Goal: Obtain resource: Download file/media

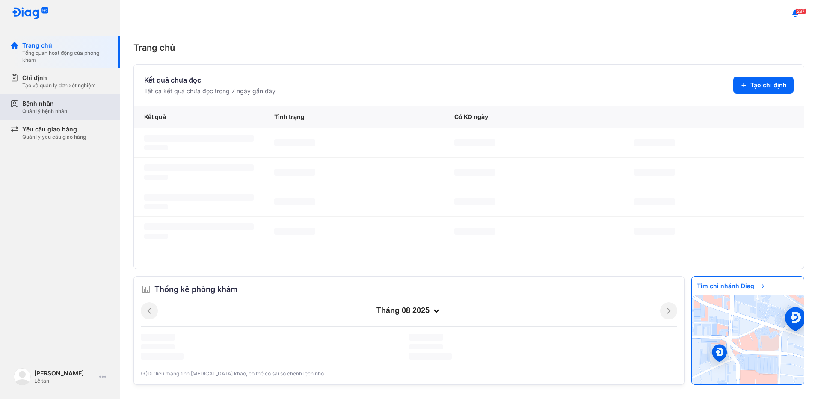
click at [98, 114] on div "Bệnh nhân Quản lý bệnh nhân" at bounding box center [65, 106] width 87 height 15
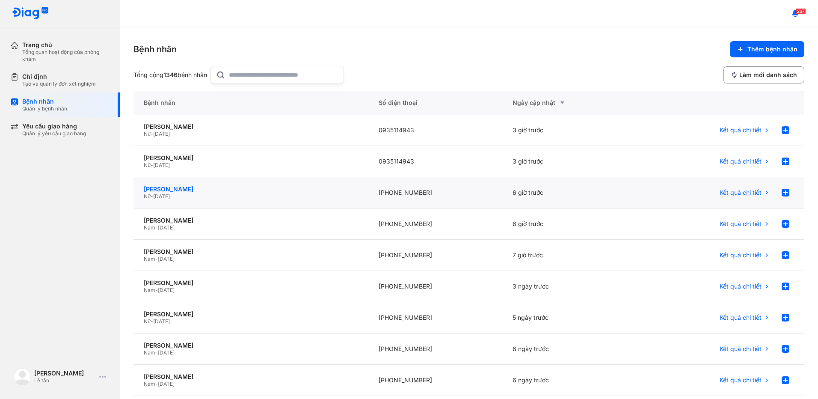
click at [230, 187] on div "[PERSON_NAME]" at bounding box center [251, 189] width 214 height 8
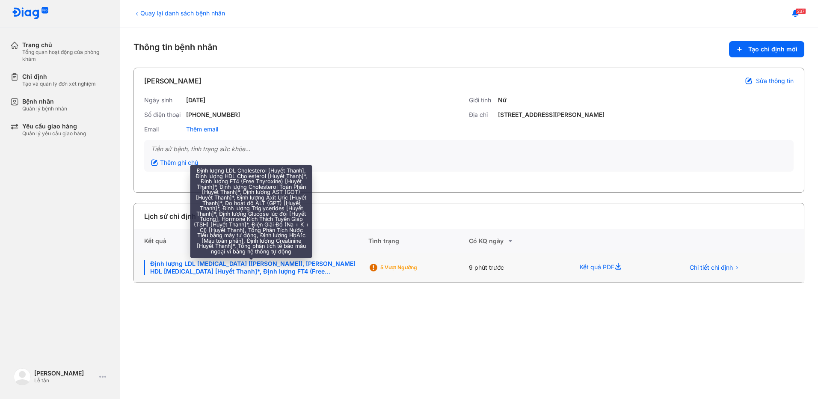
click at [297, 262] on div "Định lượng LDL Cholesterol [Huyết Thanh], Định lượng HDL Cholesterol [Huyết Tha…" at bounding box center [251, 267] width 214 height 15
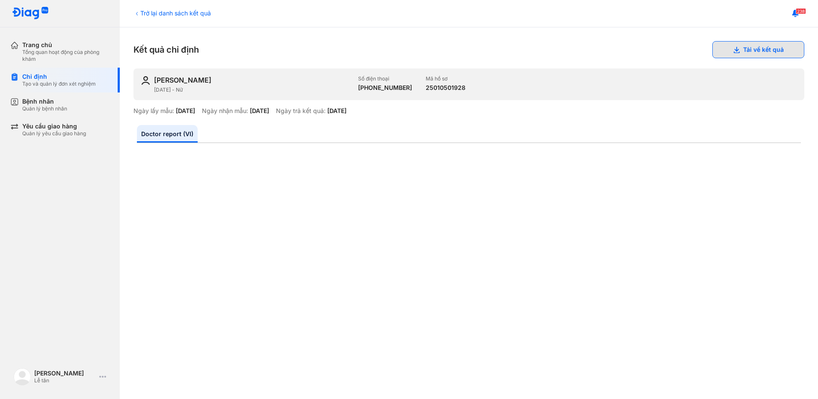
click at [759, 46] on button "Tải về kết quả" at bounding box center [758, 49] width 92 height 17
click at [51, 112] on div "Bệnh nhân Quản lý bệnh nhân" at bounding box center [64, 104] width 109 height 25
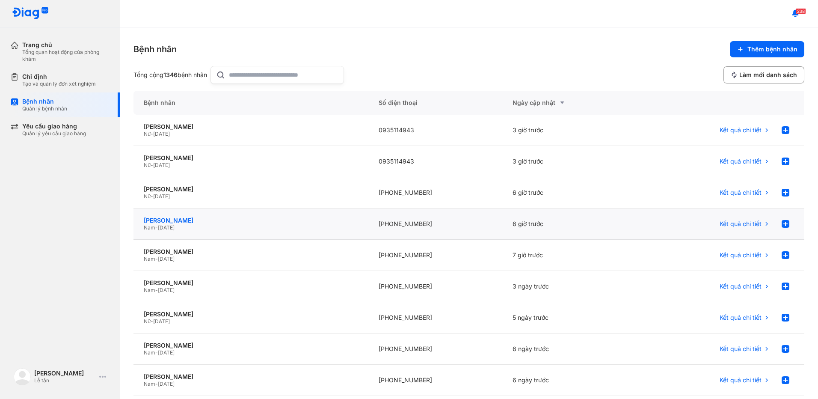
click at [217, 221] on div "[PERSON_NAME]" at bounding box center [251, 220] width 214 height 8
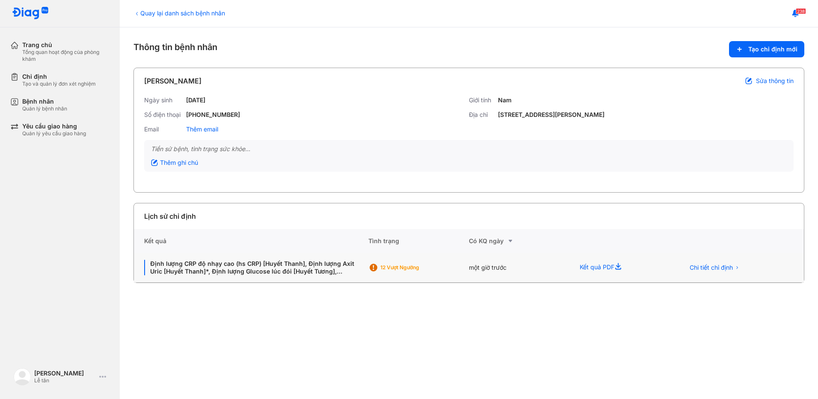
click at [597, 267] on div "Kết quả PDF" at bounding box center [621, 268] width 105 height 30
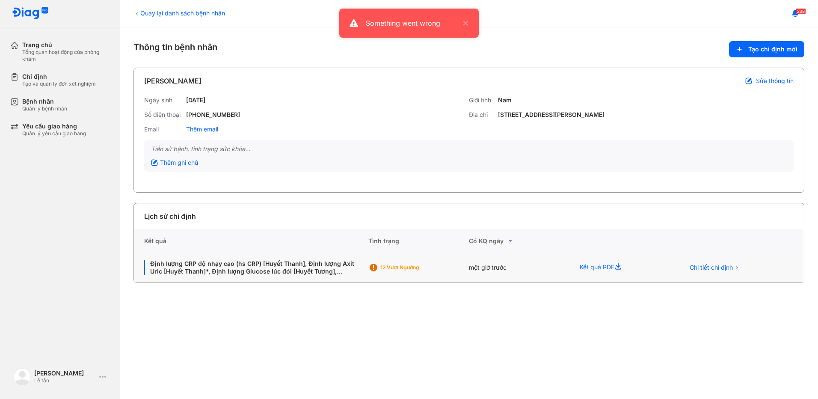
click at [385, 264] on div "12 Vượt ngưỡng" at bounding box center [414, 267] width 68 height 7
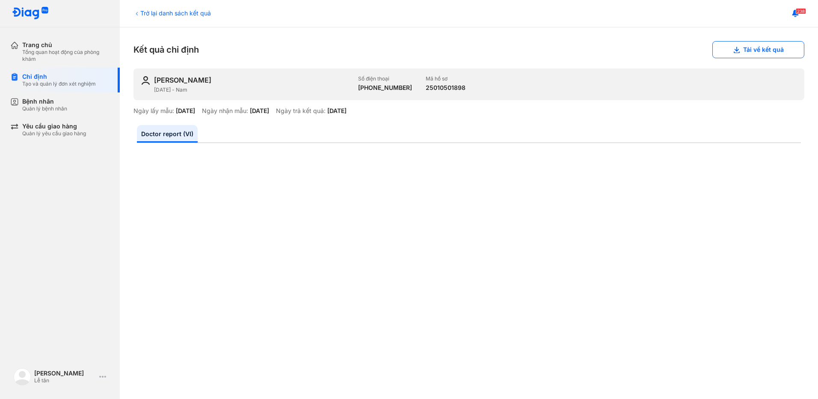
click at [757, 40] on div "Trở lại danh sách kết quả Kết quả chỉ định Tải về kết quả PHẠM QUỐC CƯỜNG [DATE…" at bounding box center [469, 212] width 698 height 371
click at [752, 46] on button "Tải về kết quả" at bounding box center [758, 49] width 92 height 17
